Goal: Task Accomplishment & Management: Complete application form

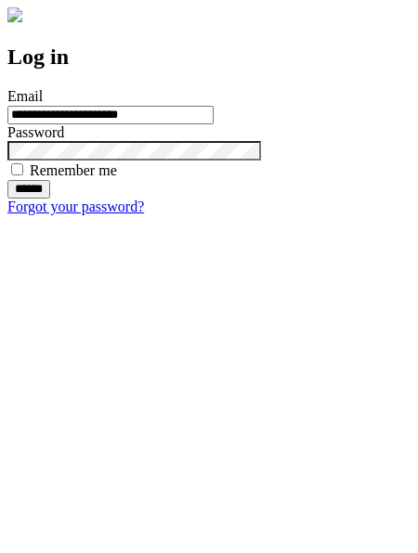
type input "**********"
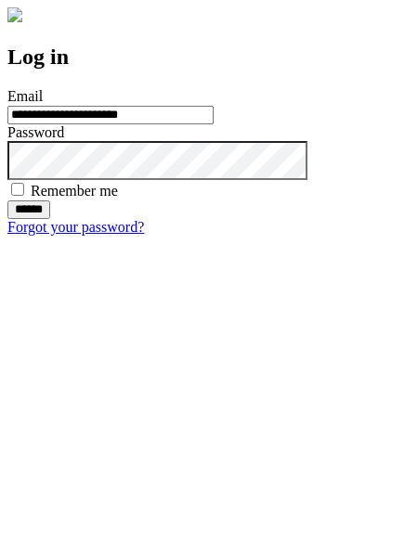
click at [50, 219] on input "******" at bounding box center [28, 209] width 43 height 19
